Goal: Find specific page/section: Find specific page/section

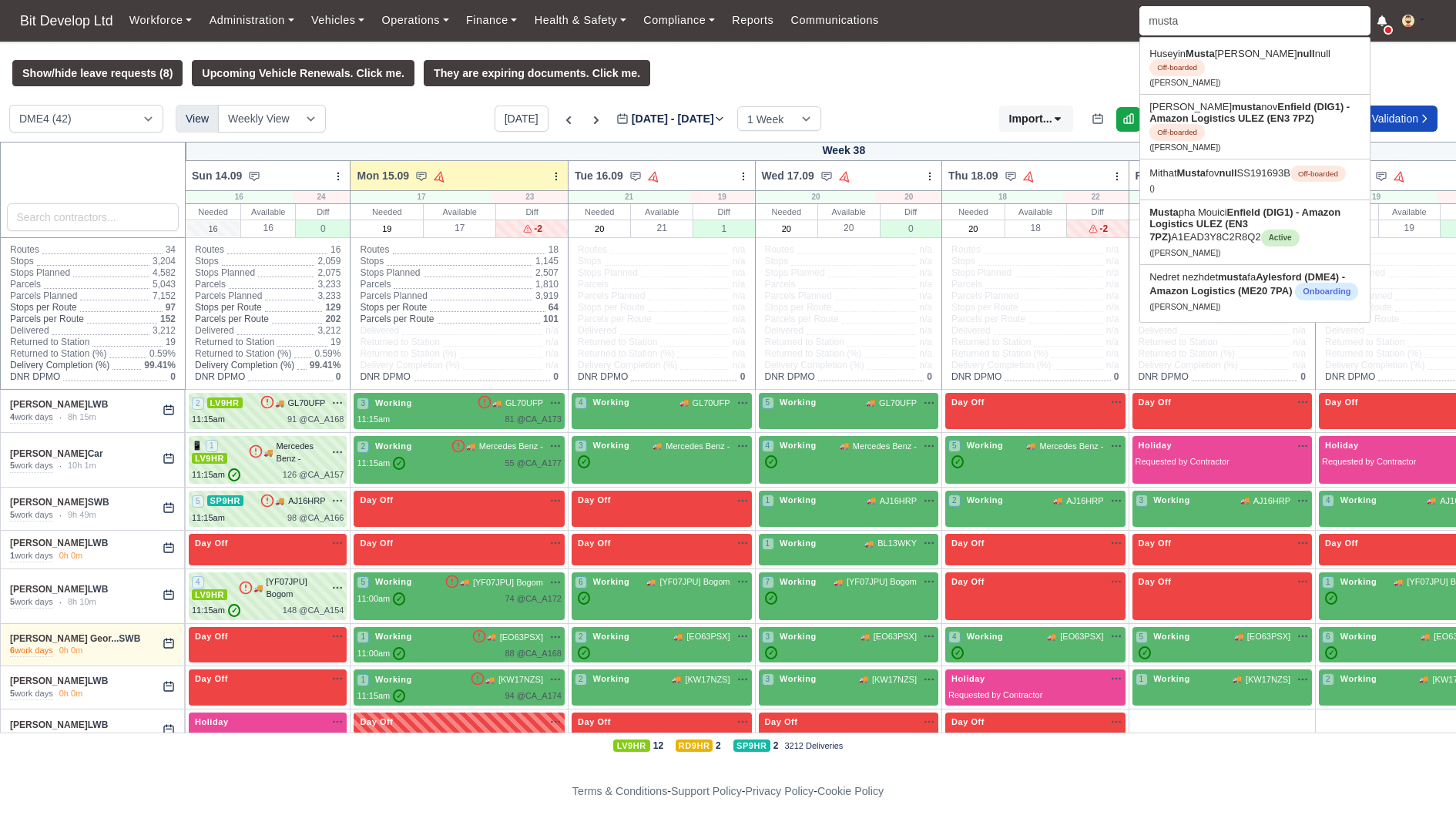
type input "must"
type input "mustapha Mouici"
type input "mu"
type input "mustapha Mouici"
type input "m"
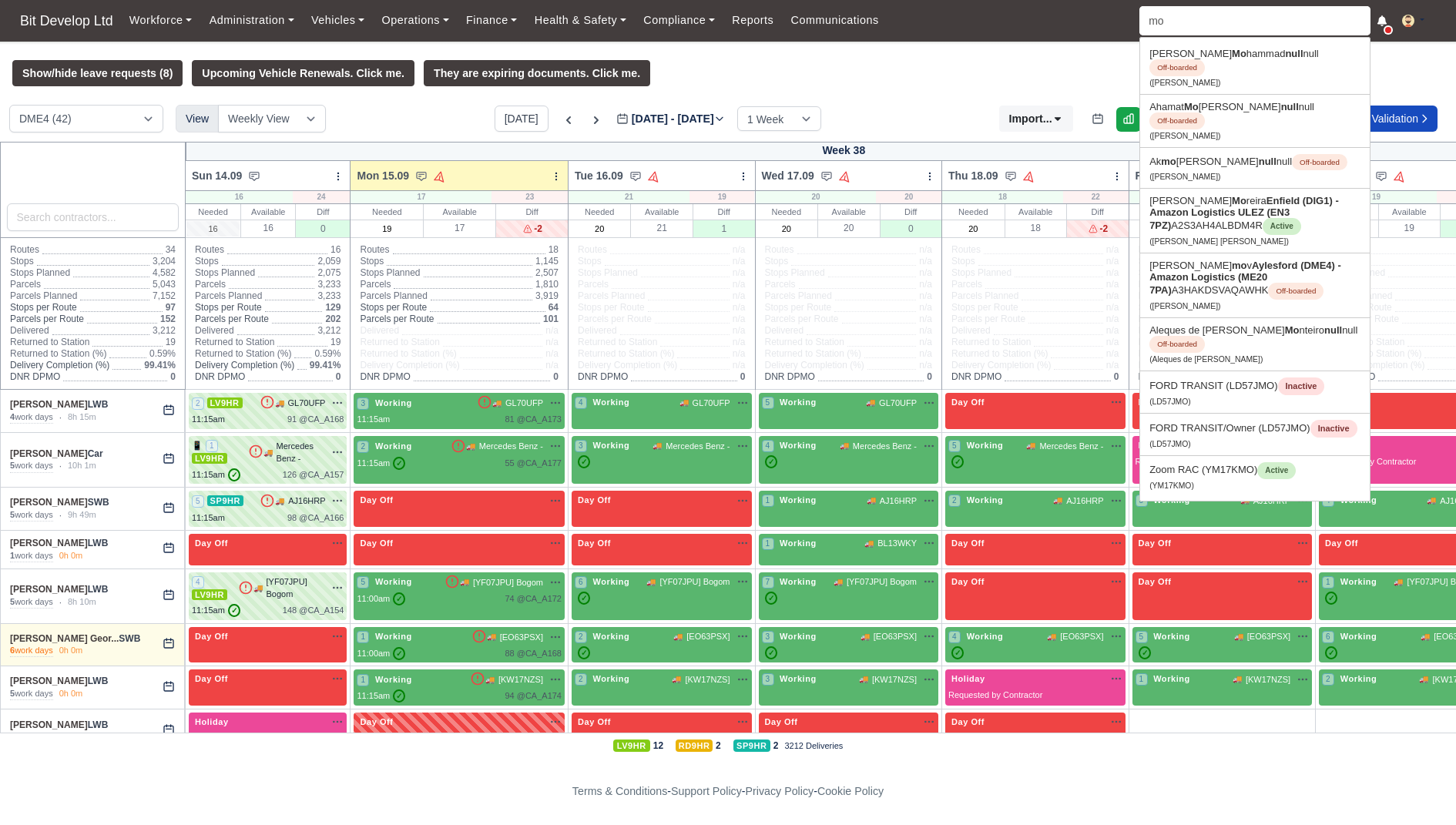
type input "moo"
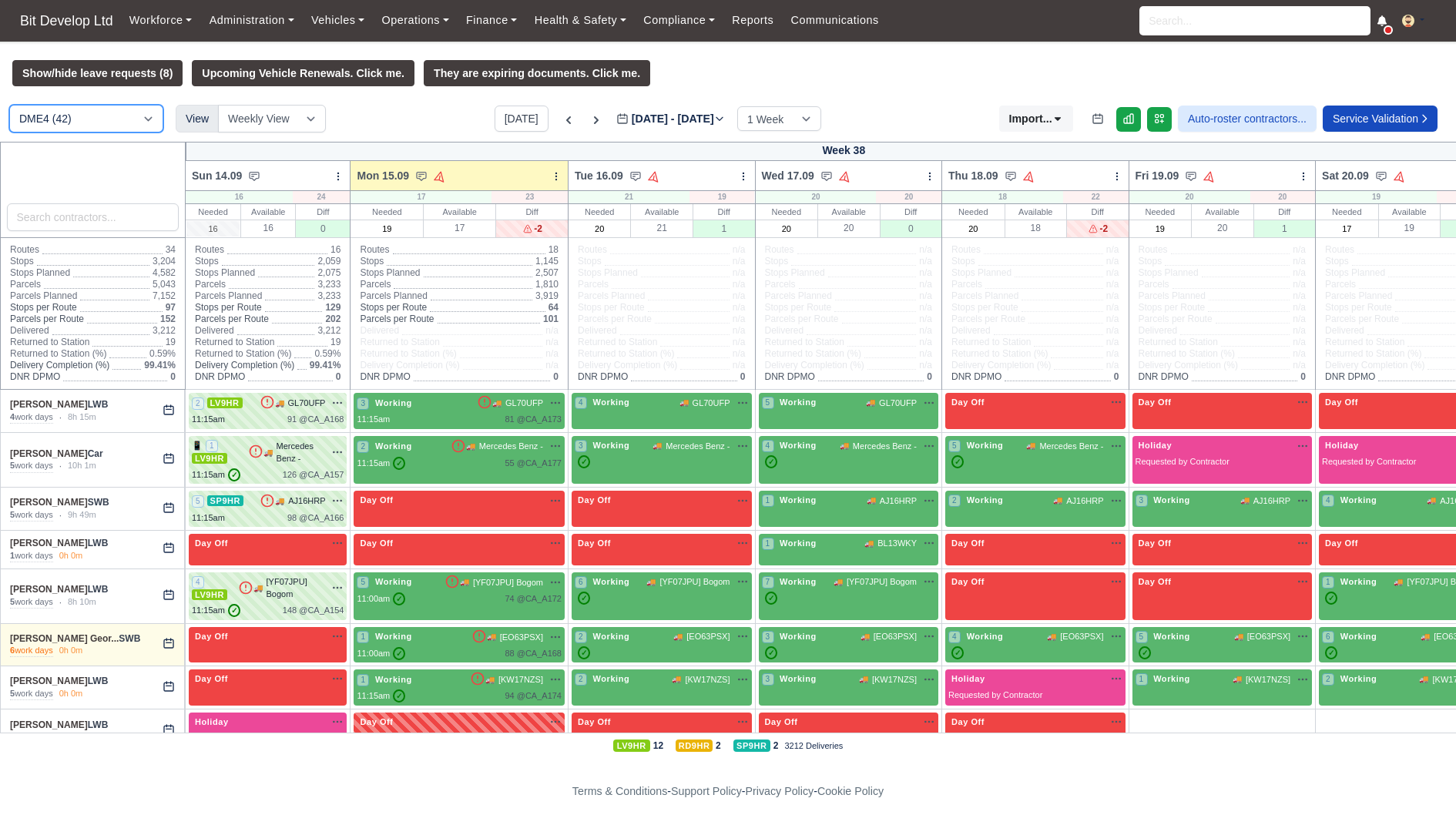
click at [85, 119] on select "DME4 (42) DIG1 (44) YODEL - BASILDON (1)" at bounding box center [86, 118] width 154 height 28
select select "2"
click at [10, 105] on select "DME4 (42) DIG1 (44) YODEL - BASILDON (1)" at bounding box center [86, 118] width 154 height 28
